Goal: Information Seeking & Learning: Learn about a topic

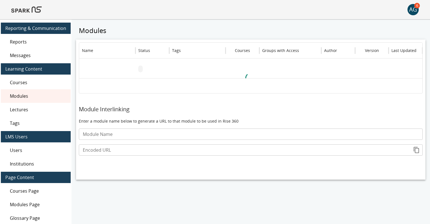
click at [33, 11] on img at bounding box center [26, 10] width 30 height 14
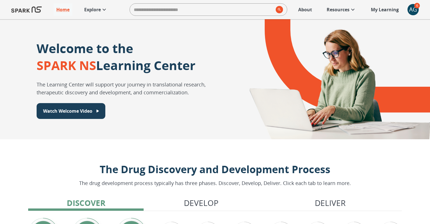
click at [98, 11] on p "Explore" at bounding box center [92, 9] width 17 height 7
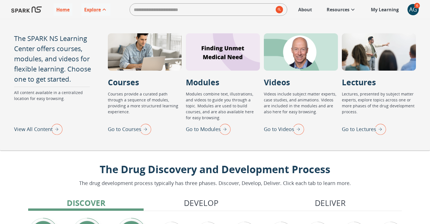
click at [362, 126] on p "Go to Lectures" at bounding box center [359, 129] width 34 height 8
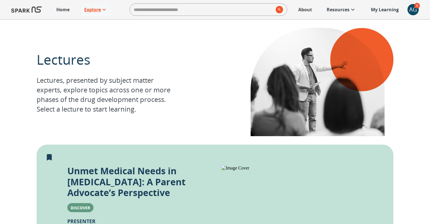
click at [95, 9] on p "Explore" at bounding box center [92, 9] width 17 height 7
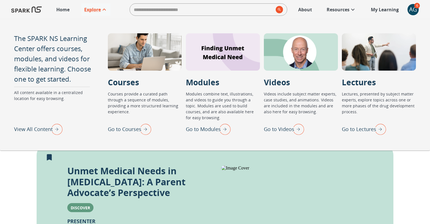
click at [199, 129] on p "Go to Modules" at bounding box center [203, 129] width 35 height 8
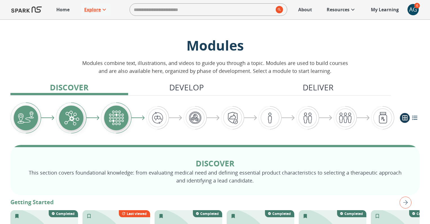
click at [92, 11] on p "Explore" at bounding box center [92, 9] width 17 height 7
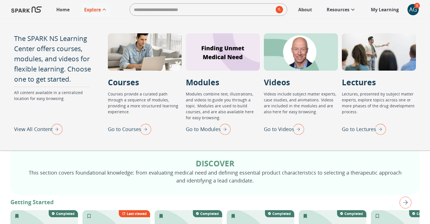
click at [370, 129] on p "Go to Lectures" at bounding box center [359, 129] width 34 height 8
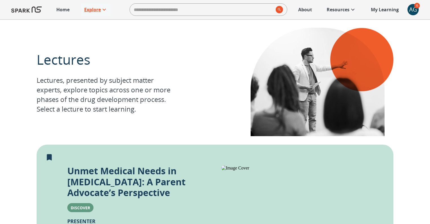
click at [96, 9] on p "Explore" at bounding box center [92, 9] width 17 height 7
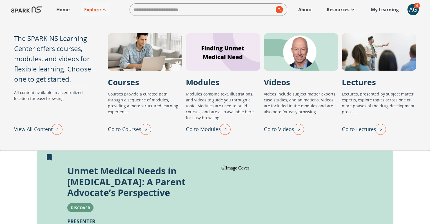
click at [121, 128] on p "Go to Courses" at bounding box center [125, 129] width 34 height 8
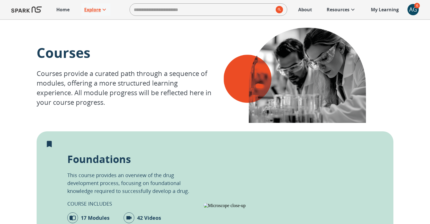
click at [95, 8] on p "Explore" at bounding box center [92, 9] width 17 height 7
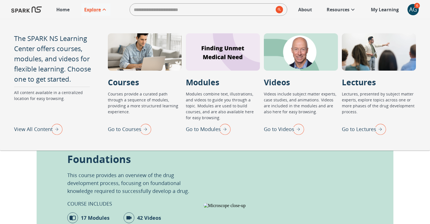
click at [355, 127] on p "Go to Lectures" at bounding box center [359, 129] width 34 height 8
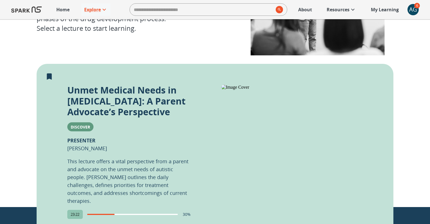
scroll to position [73, 0]
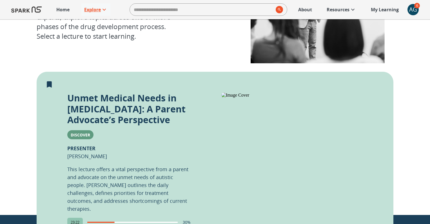
click at [90, 11] on p "Explore" at bounding box center [92, 9] width 17 height 7
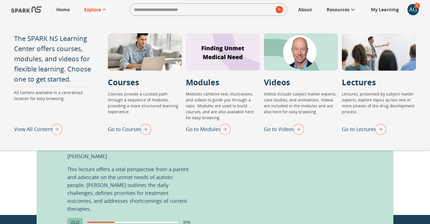
click at [132, 165] on p "This lecture offers a vital perspective from a parent and advocate on the unmet…" at bounding box center [128, 188] width 123 height 47
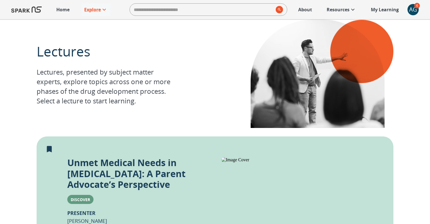
scroll to position [0, 0]
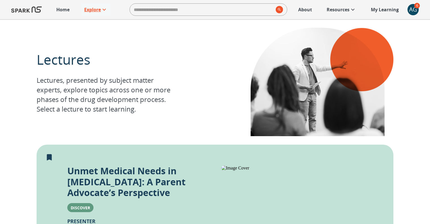
click at [90, 10] on p "Explore" at bounding box center [92, 9] width 17 height 7
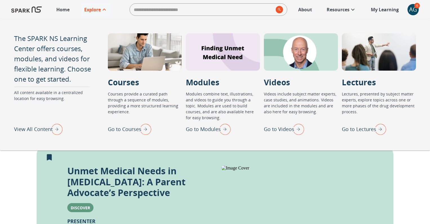
click at [117, 127] on p "Go to Courses" at bounding box center [125, 129] width 34 height 8
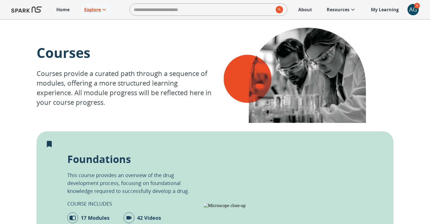
click at [88, 10] on p "Explore" at bounding box center [92, 9] width 17 height 7
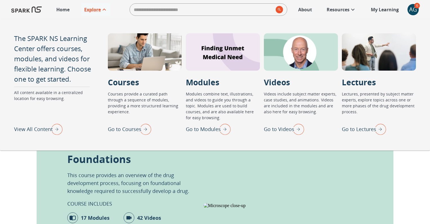
click at [367, 129] on p "Go to Lectures" at bounding box center [359, 129] width 34 height 8
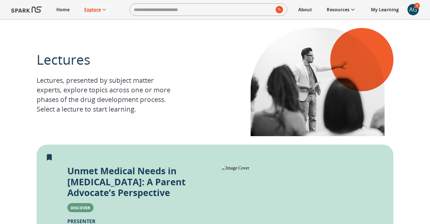
click at [93, 7] on p "Explore" at bounding box center [92, 9] width 17 height 7
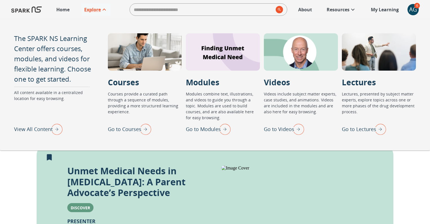
click at [204, 128] on p "Go to Modules" at bounding box center [203, 129] width 35 height 8
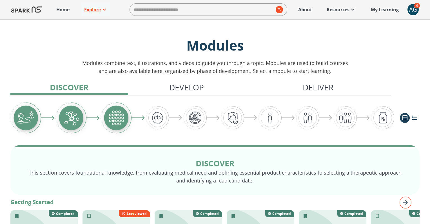
click at [95, 10] on p "Explore" at bounding box center [92, 9] width 17 height 7
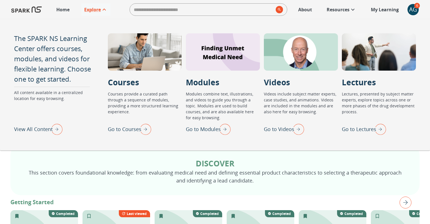
click at [126, 128] on p "Go to Courses" at bounding box center [125, 129] width 34 height 8
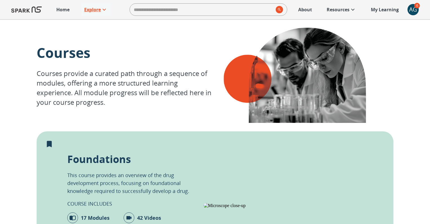
click at [98, 12] on p "Explore" at bounding box center [92, 9] width 17 height 7
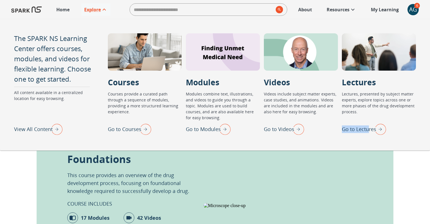
click at [369, 125] on div "Go to Lectures" at bounding box center [364, 128] width 44 height 15
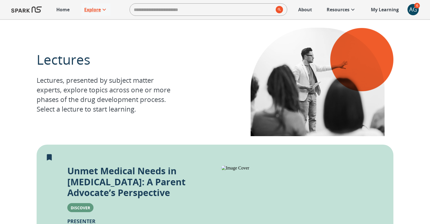
click at [90, 4] on link "Explore" at bounding box center [95, 9] width 29 height 12
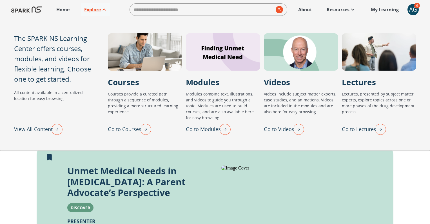
click at [131, 128] on p "Go to Courses" at bounding box center [125, 129] width 34 height 8
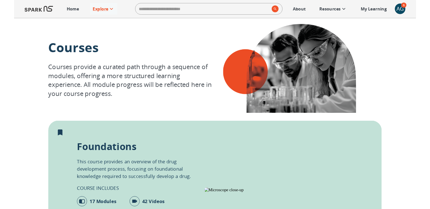
scroll to position [2, 0]
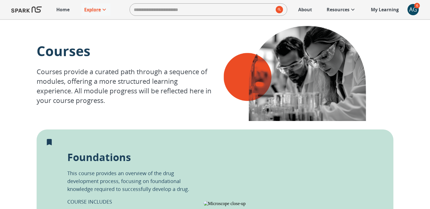
drag, startPoint x: 137, startPoint y: 158, endPoint x: 70, endPoint y: 158, distance: 67.6
click at [70, 158] on div "Foundations This course provides an overview of the drug development process, f…" at bounding box center [128, 203] width 123 height 107
click at [91, 7] on p "Explore" at bounding box center [92, 9] width 17 height 7
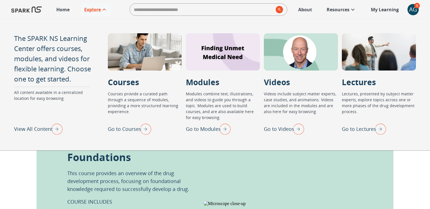
click at [364, 129] on p "Go to Lectures" at bounding box center [359, 129] width 34 height 8
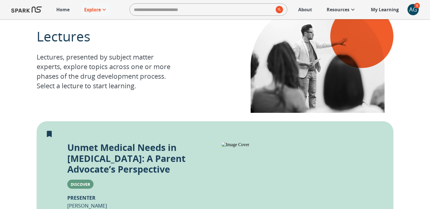
scroll to position [26, 0]
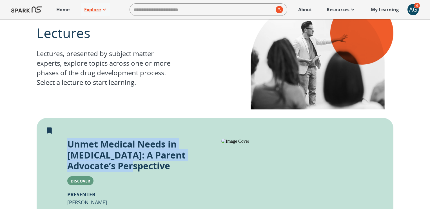
drag, startPoint x: 69, startPoint y: 143, endPoint x: 176, endPoint y: 169, distance: 109.7
click at [176, 169] on p "Unmet Medical Needs in [MEDICAL_DATA]: A Parent Advocate’s Perspective" at bounding box center [128, 155] width 123 height 32
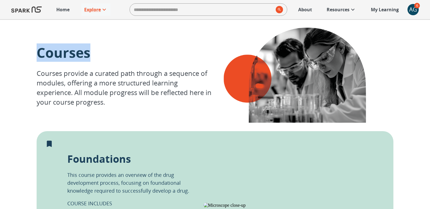
drag, startPoint x: 38, startPoint y: 55, endPoint x: 105, endPoint y: 57, distance: 66.6
click at [105, 57] on p "Courses" at bounding box center [126, 52] width 179 height 18
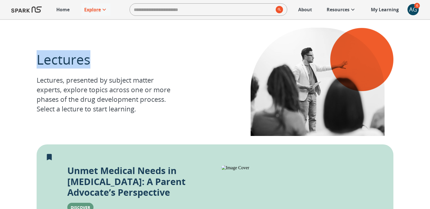
drag, startPoint x: 38, startPoint y: 60, endPoint x: 104, endPoint y: 60, distance: 66.2
click at [105, 61] on p "Lectures" at bounding box center [108, 59] width 143 height 18
click at [94, 8] on p "Explore" at bounding box center [92, 9] width 17 height 7
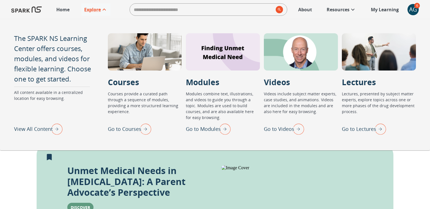
click at [202, 81] on p "Modules" at bounding box center [203, 82] width 34 height 12
click at [203, 129] on p "Go to Modules" at bounding box center [203, 129] width 35 height 8
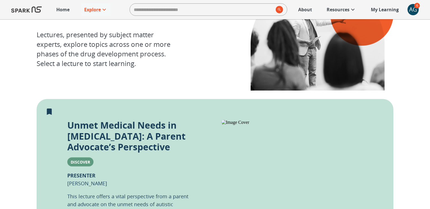
scroll to position [59, 0]
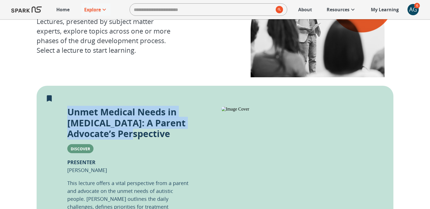
drag, startPoint x: 68, startPoint y: 111, endPoint x: 189, endPoint y: 133, distance: 123.4
click at [189, 133] on p "Unmet Medical Needs in [MEDICAL_DATA]: A Parent Advocate’s Perspective" at bounding box center [128, 123] width 123 height 32
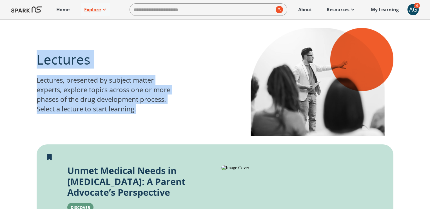
drag, startPoint x: 38, startPoint y: 61, endPoint x: 161, endPoint y: 114, distance: 134.0
click at [161, 114] on div "Lectures Lectures, presented by subject matter experts, explore topics across o…" at bounding box center [215, 81] width 357 height 125
click at [94, 10] on p "Explore" at bounding box center [92, 9] width 17 height 7
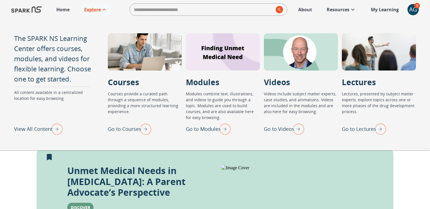
click at [129, 129] on p "Go to Courses" at bounding box center [125, 129] width 34 height 8
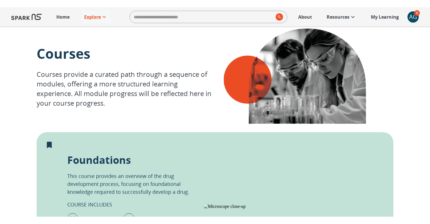
scroll to position [7, 0]
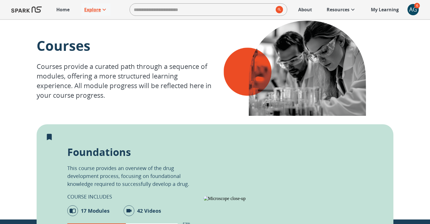
click at [96, 10] on p "Explore" at bounding box center [92, 9] width 17 height 7
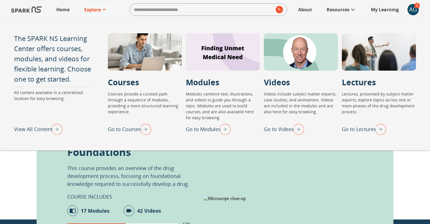
click at [358, 129] on p "Go to Lectures" at bounding box center [359, 129] width 34 height 8
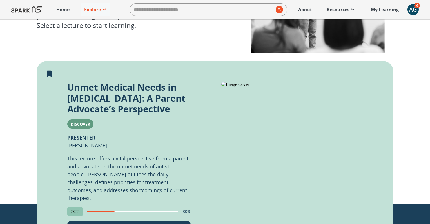
scroll to position [165, 0]
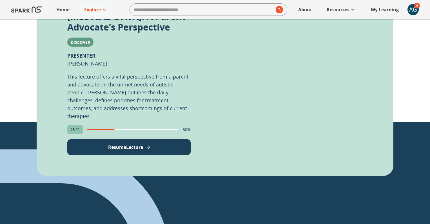
click at [116, 151] on button "Resume Lecture" at bounding box center [128, 147] width 123 height 16
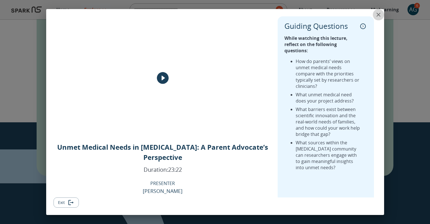
click at [380, 14] on icon "close" at bounding box center [378, 14] width 7 height 7
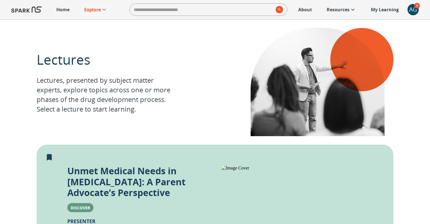
scroll to position [200, 0]
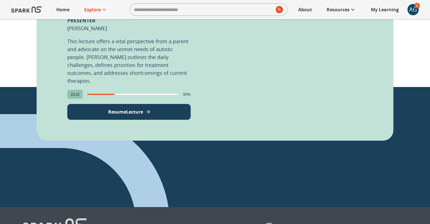
click at [412, 10] on div "AG" at bounding box center [413, 9] width 11 height 11
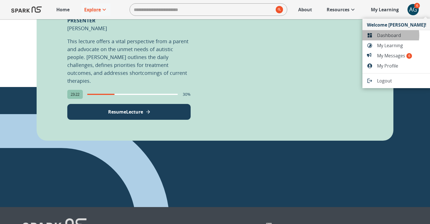
click at [385, 35] on span "Dashboard" at bounding box center [401, 35] width 49 height 7
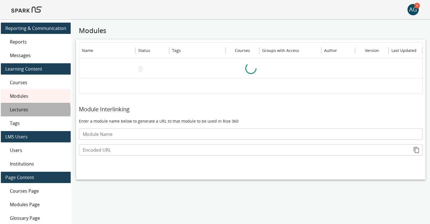
click at [24, 110] on span "Lectures" at bounding box center [38, 109] width 56 height 7
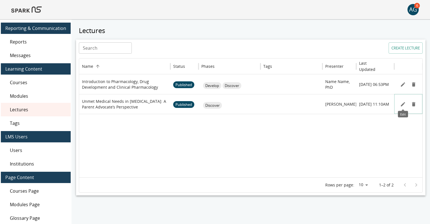
click at [403, 104] on icon "Edit" at bounding box center [403, 104] width 4 height 4
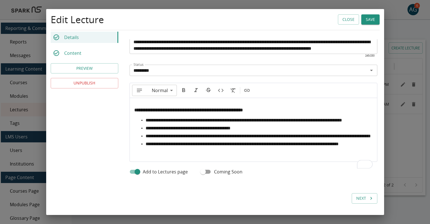
scroll to position [236, 0]
type input "**"
click at [152, 126] on span "**********" at bounding box center [188, 128] width 85 height 4
click at [350, 20] on button "Close" at bounding box center [348, 19] width 21 height 10
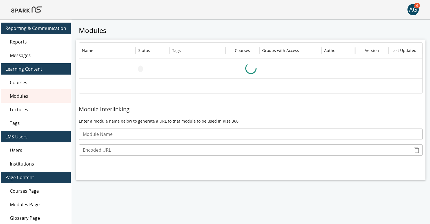
click at [34, 13] on img at bounding box center [26, 10] width 30 height 14
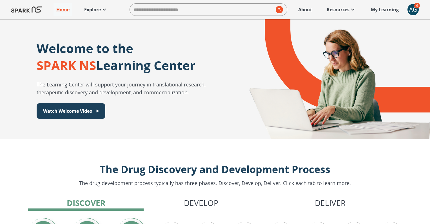
click at [307, 10] on p "About" at bounding box center [305, 9] width 14 height 7
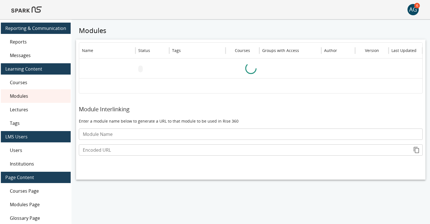
click at [23, 16] on img at bounding box center [26, 10] width 30 height 14
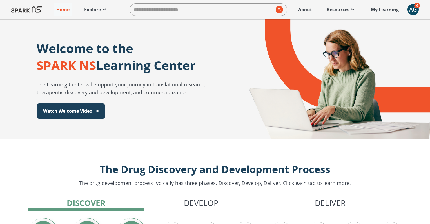
click at [101, 8] on p "Explore" at bounding box center [92, 9] width 17 height 7
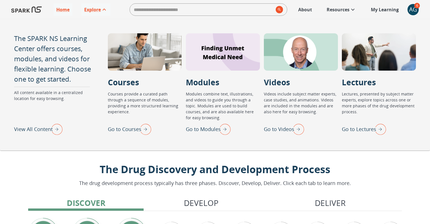
click at [366, 129] on p "Go to Lectures" at bounding box center [359, 129] width 34 height 8
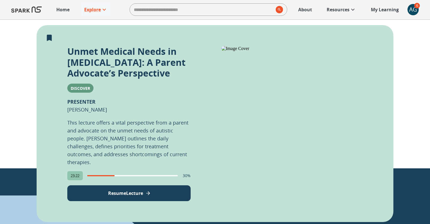
scroll to position [137, 0]
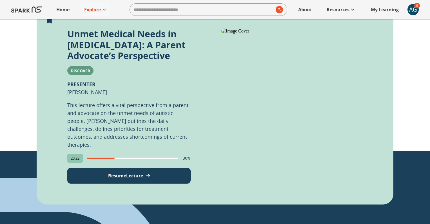
click at [106, 176] on button "Resume Lecture" at bounding box center [128, 175] width 123 height 16
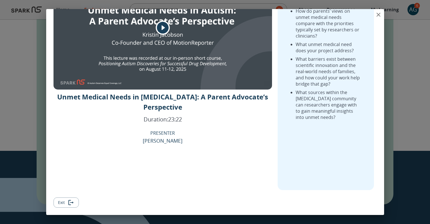
scroll to position [0, 0]
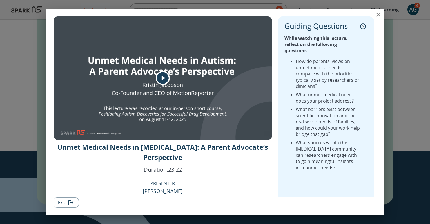
click at [378, 15] on icon "close" at bounding box center [378, 14] width 7 height 7
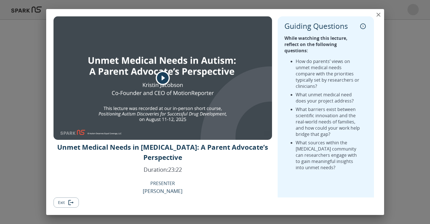
scroll to position [200, 0]
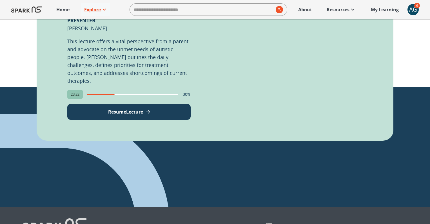
click at [304, 10] on p "About" at bounding box center [305, 9] width 14 height 7
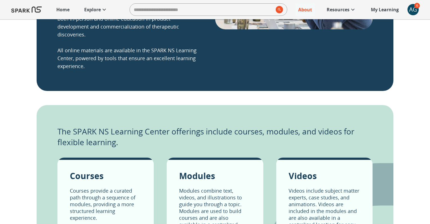
scroll to position [278, 0]
